Goal: Check status: Check status

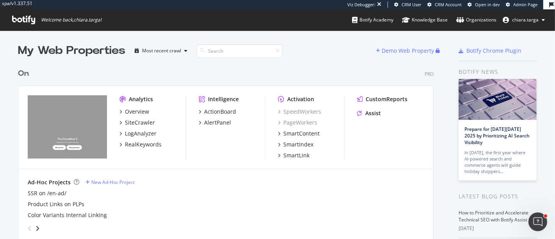
scroll to position [232, 542]
click at [365, 114] on div "Assist" at bounding box center [373, 113] width 16 height 8
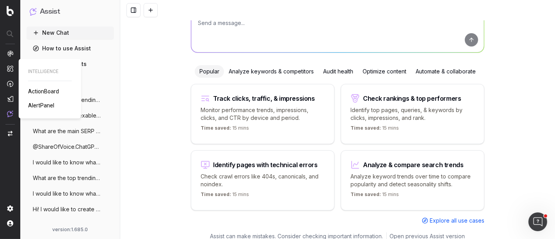
click at [43, 104] on span "AlertPanel" at bounding box center [41, 105] width 26 height 6
